Goal: Navigation & Orientation: Find specific page/section

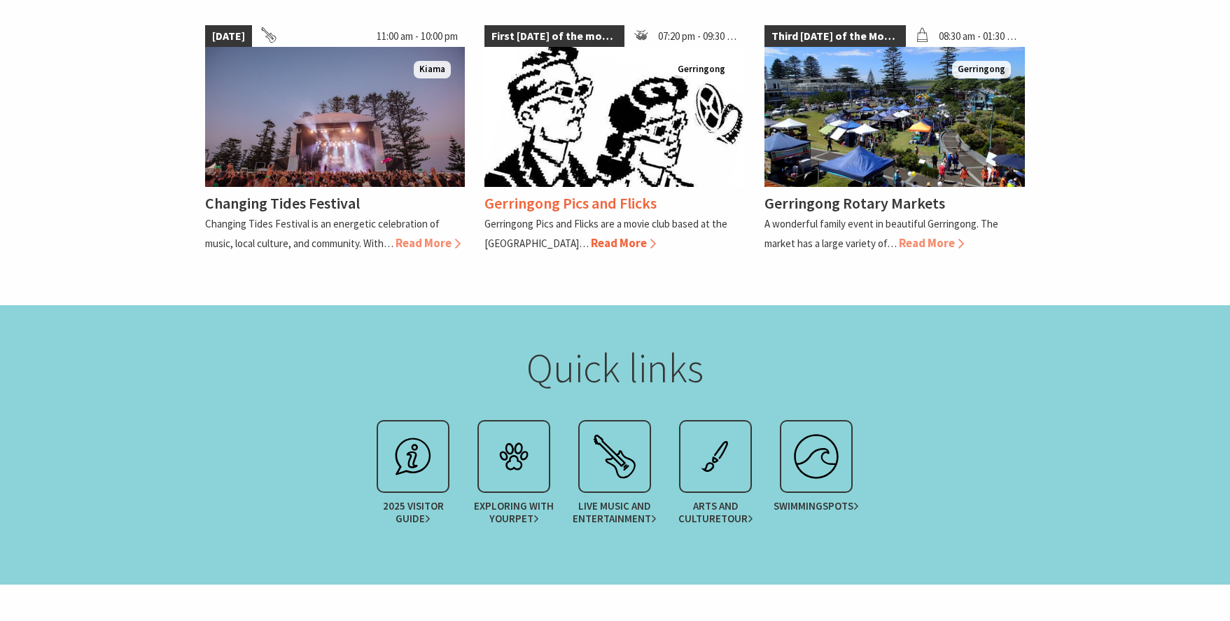
scroll to position [1558, 0]
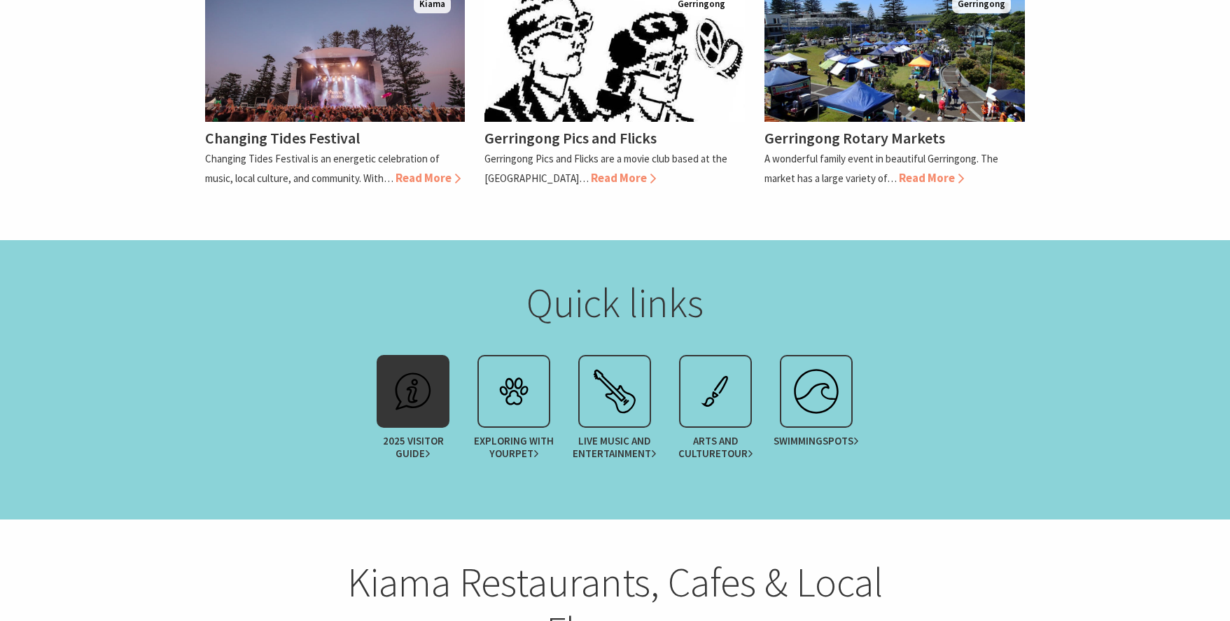
click at [445, 355] on div at bounding box center [413, 391] width 73 height 73
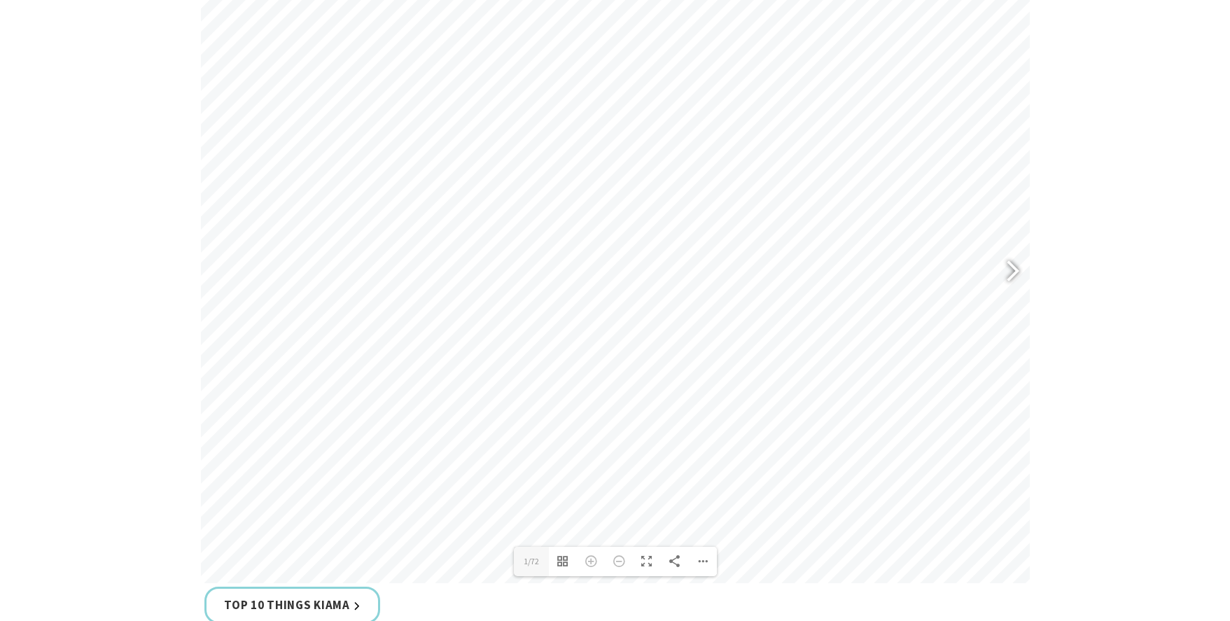
scroll to position [490, 0]
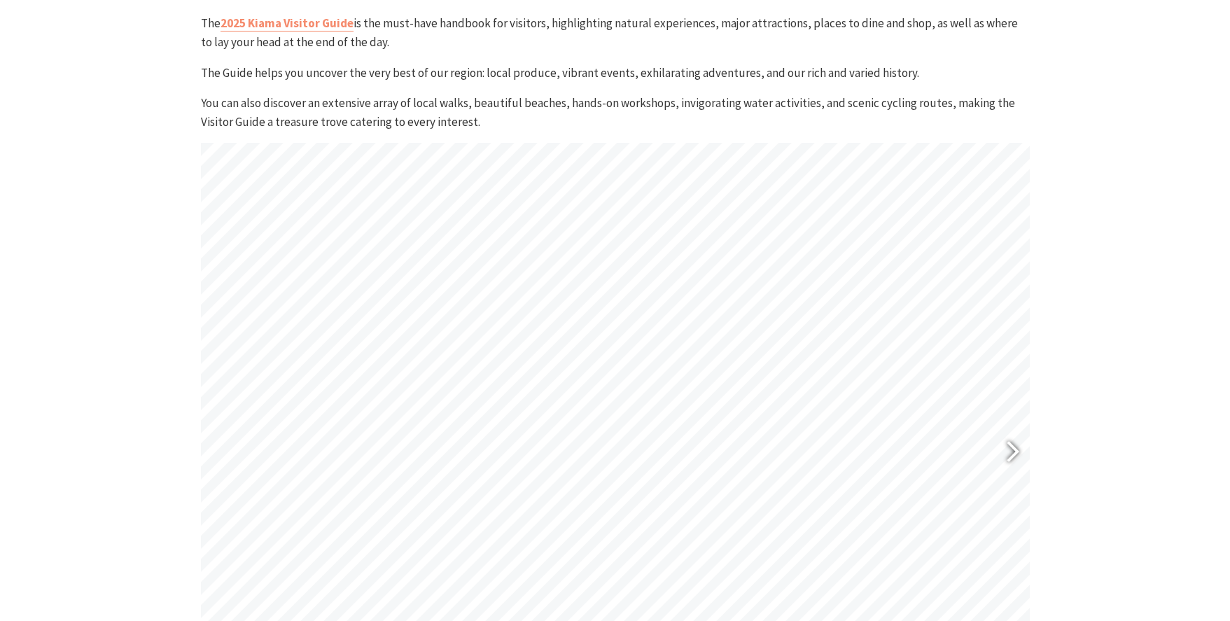
click at [1011, 459] on div at bounding box center [1007, 453] width 32 height 51
click at [1014, 456] on div at bounding box center [1007, 453] width 32 height 51
type input "7"
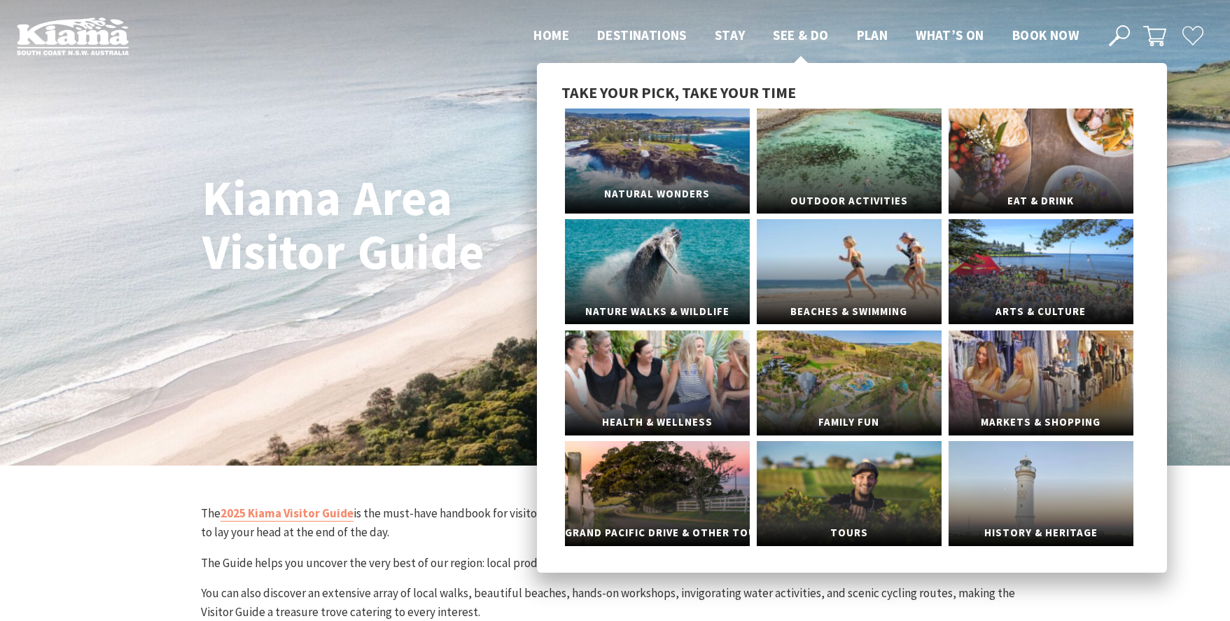
click at [620, 159] on link "Natural Wonders" at bounding box center [657, 161] width 185 height 105
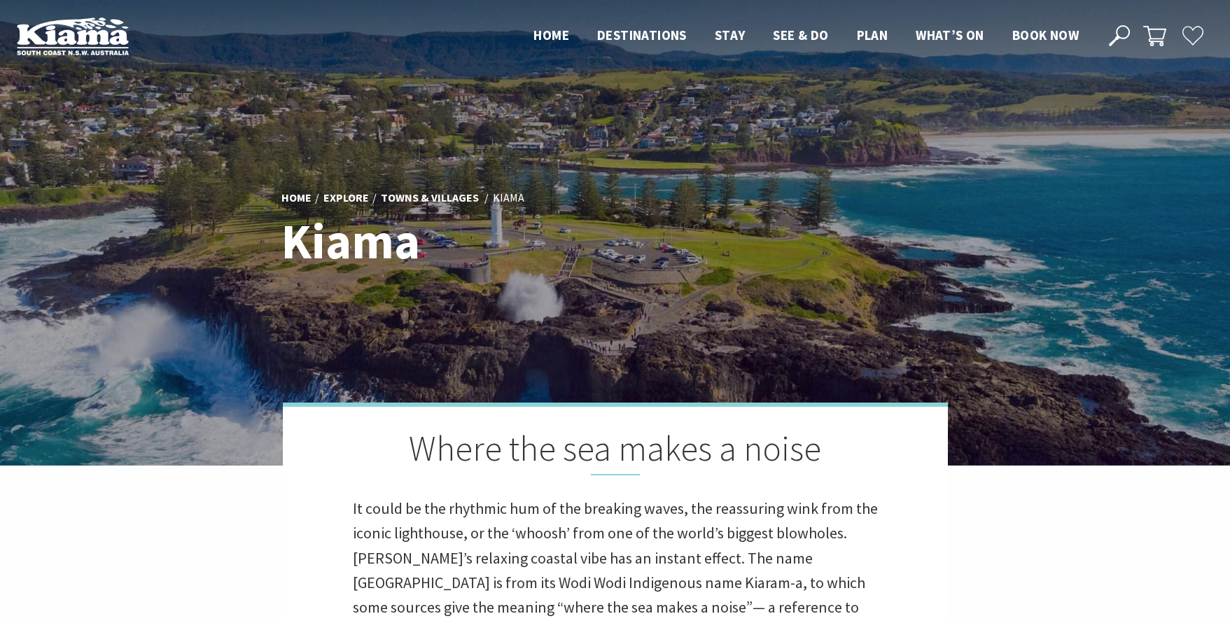
scroll to position [409, 1243]
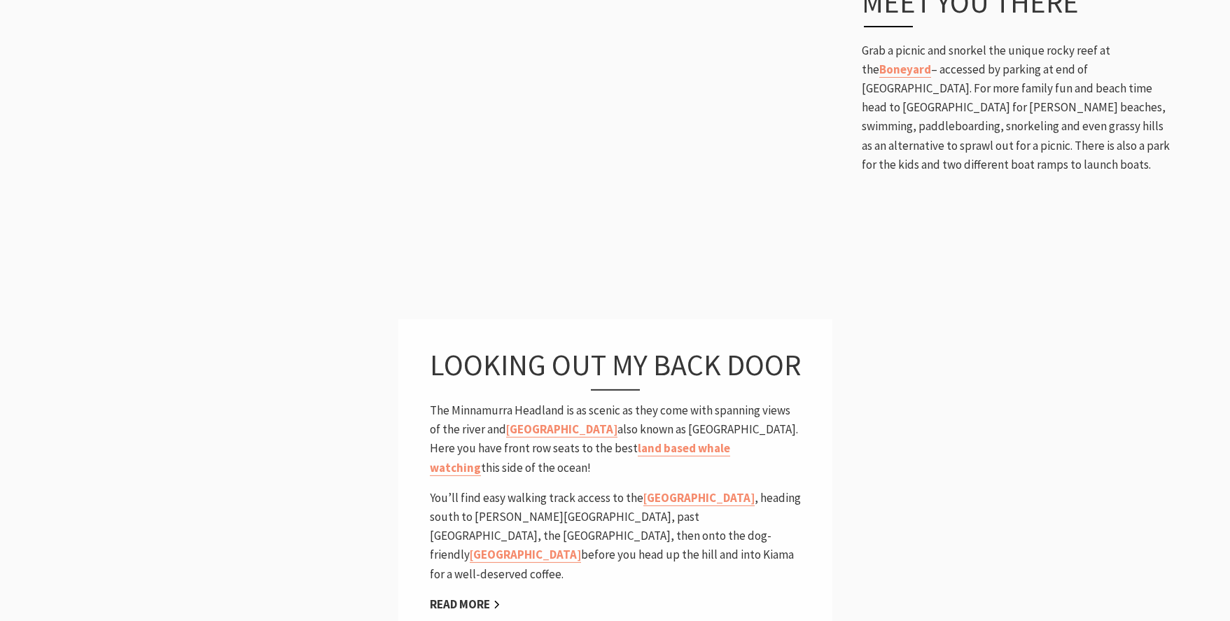
scroll to position [1543, 0]
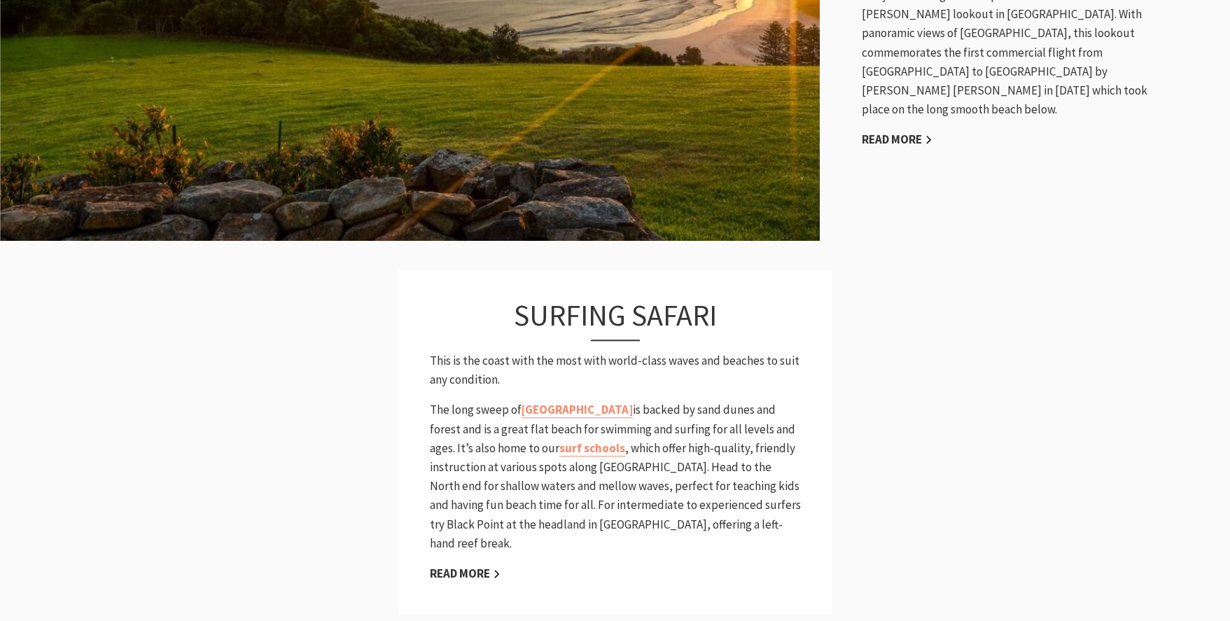
scroll to position [1045, 0]
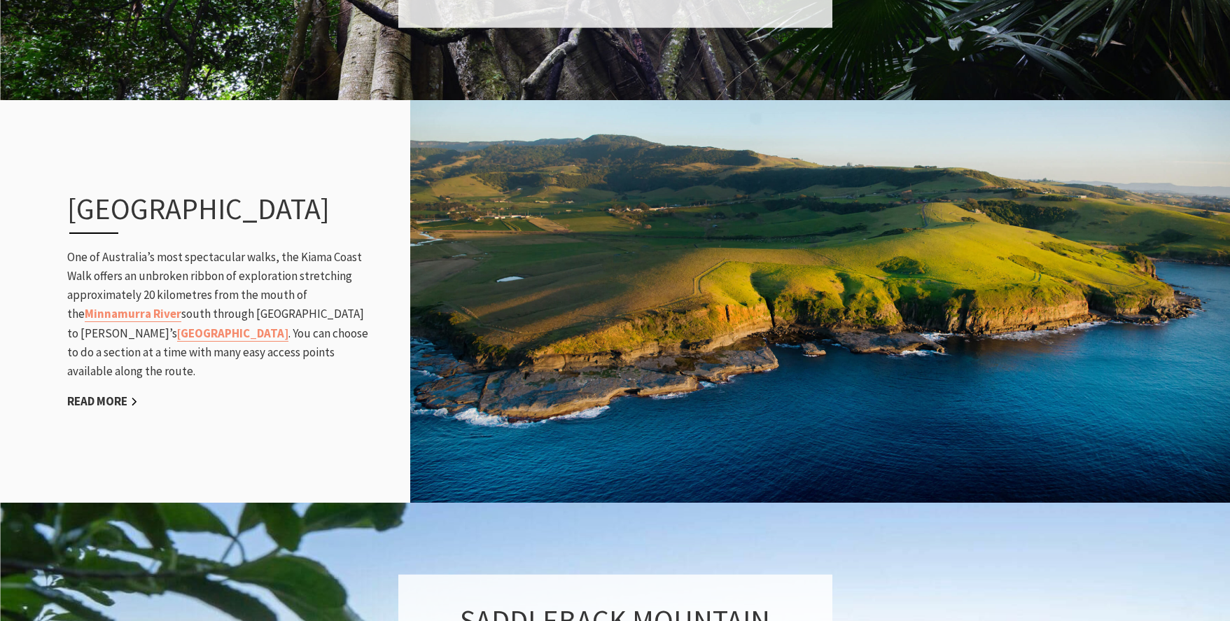
scroll to position [1161, 0]
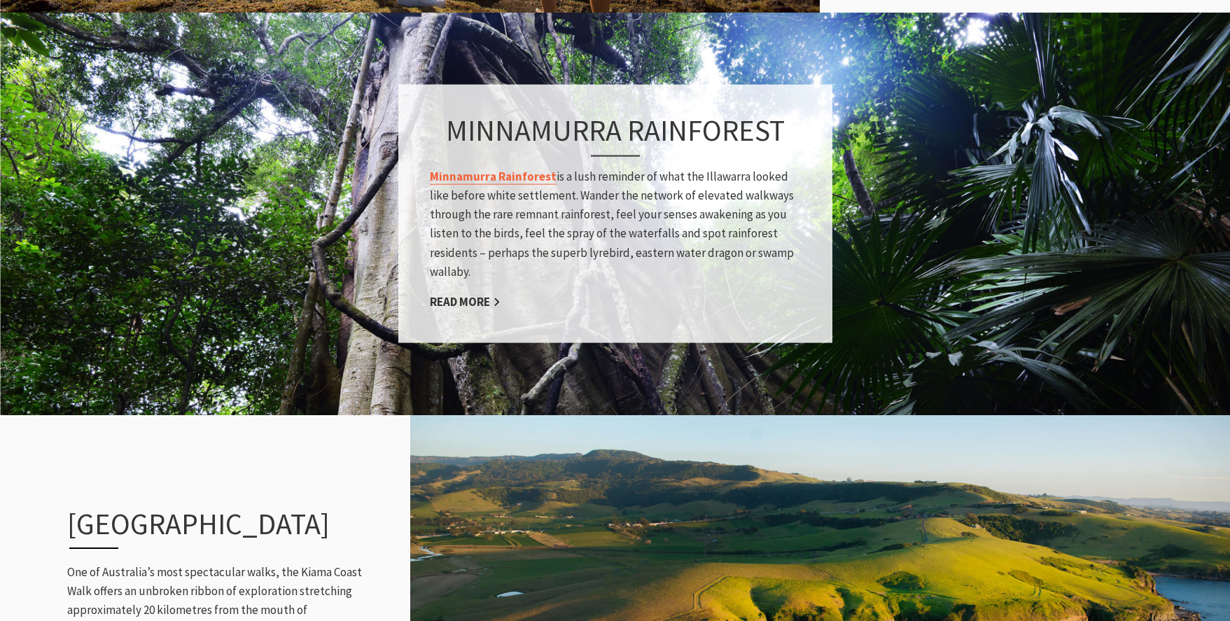
click at [491, 172] on link "Minnamurra Rainforest" at bounding box center [493, 176] width 127 height 16
